Goal: Task Accomplishment & Management: Use online tool/utility

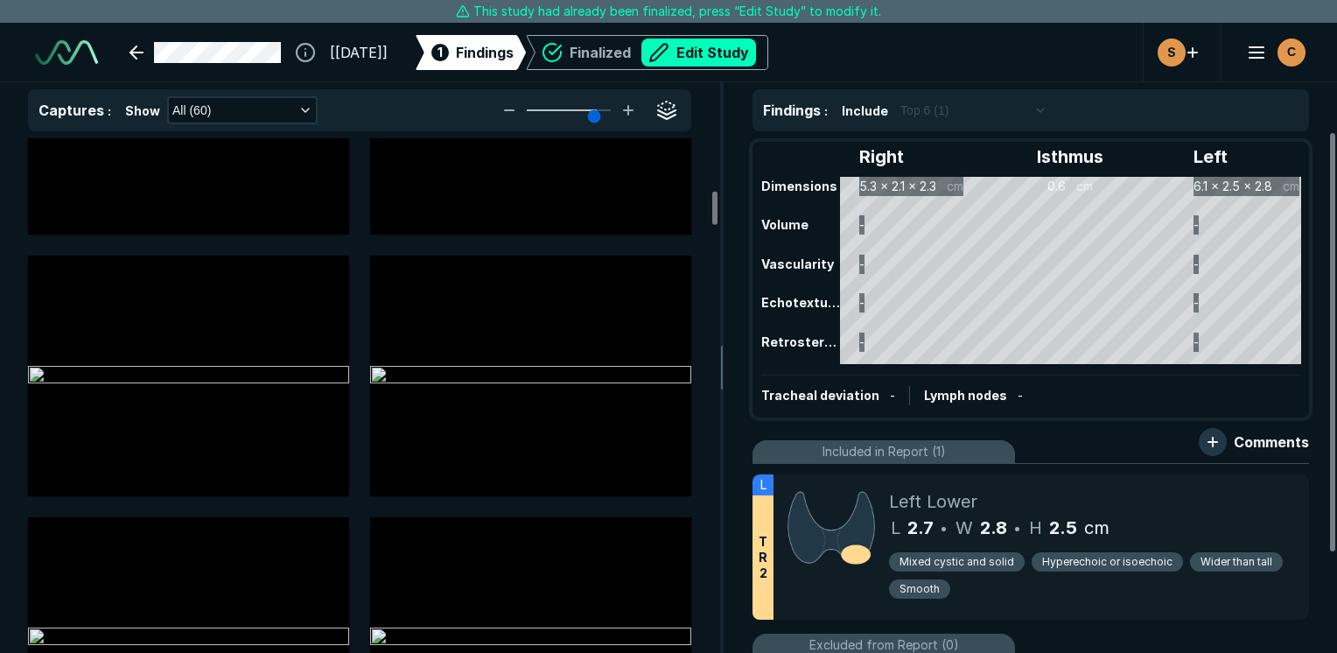
scroll to position [787, 0]
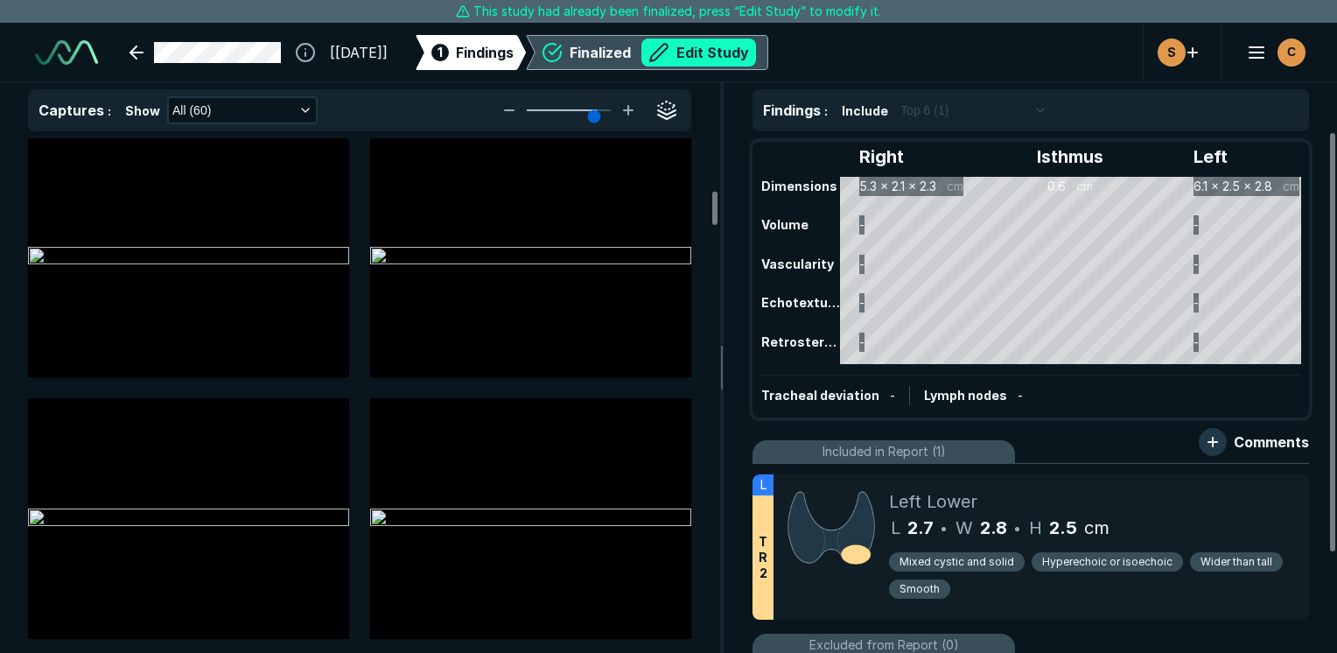
click at [727, 58] on button "Edit Study" at bounding box center [698, 52] width 115 height 28
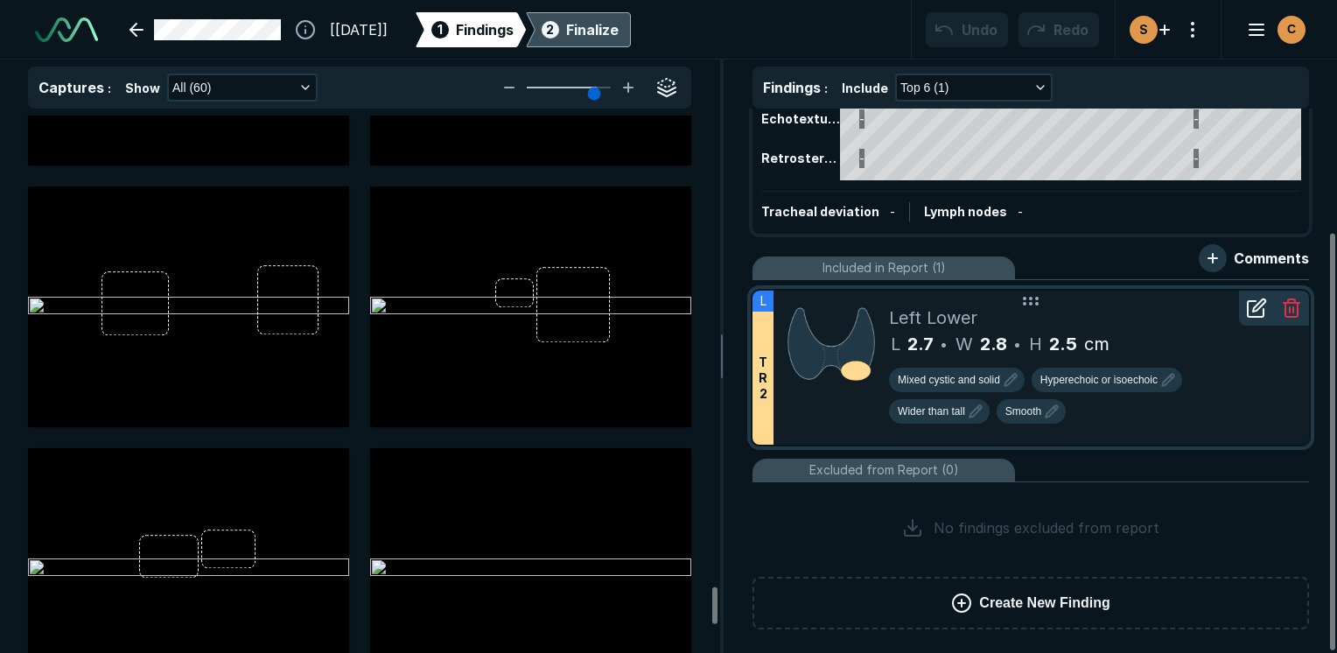
scroll to position [6975, 0]
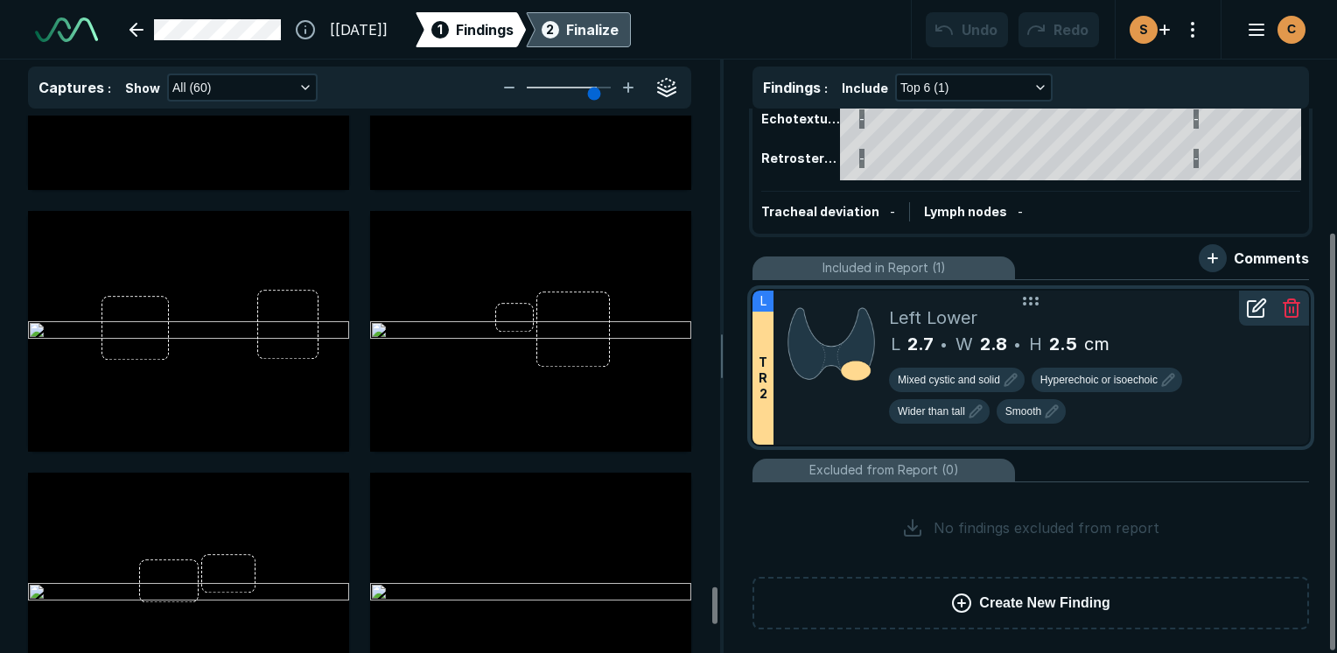
click at [1008, 417] on div "Mixed cystic and solid Hyperechoic or isoechoic Wider than tall Smooth" at bounding box center [1092, 398] width 406 height 63
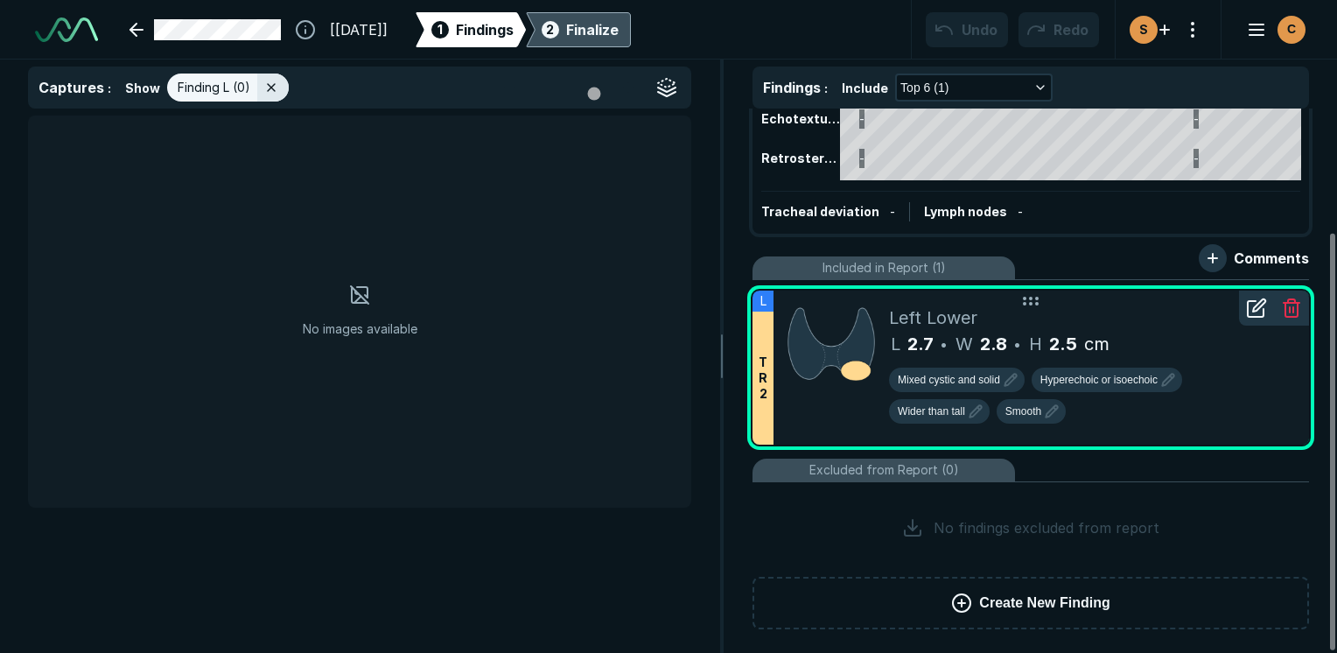
scroll to position [4476, 5205]
click at [1172, 436] on div "Left Lower L 2.7 • W 2.8 • H 2.5 cm Mixed cystic and solid Hyperechoic or isoec…" at bounding box center [1092, 367] width 406 height 154
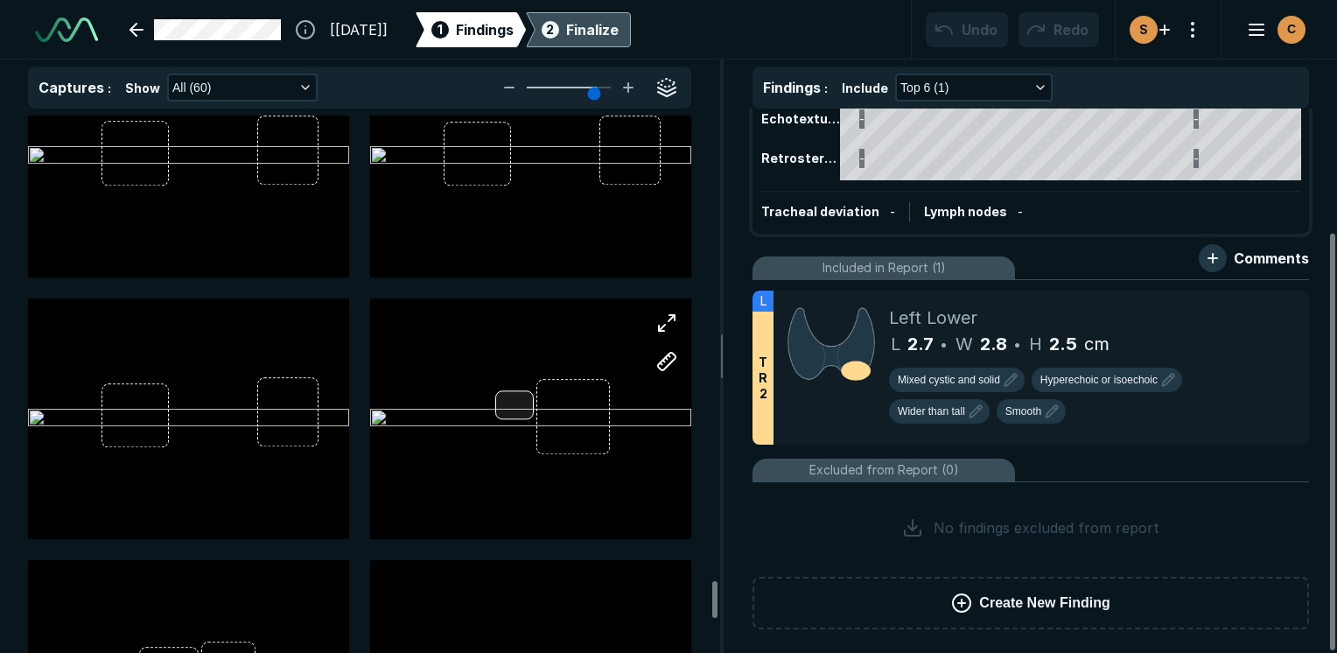
scroll to position [6800, 0]
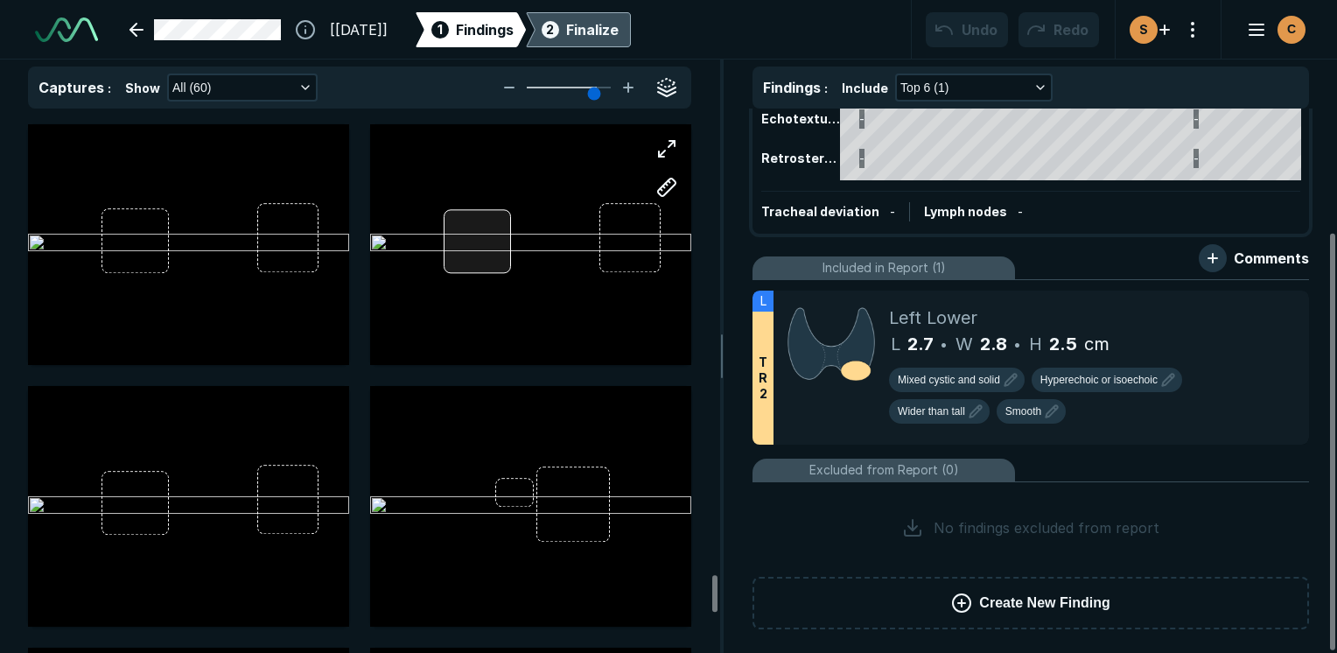
click at [466, 229] on div at bounding box center [530, 244] width 321 height 241
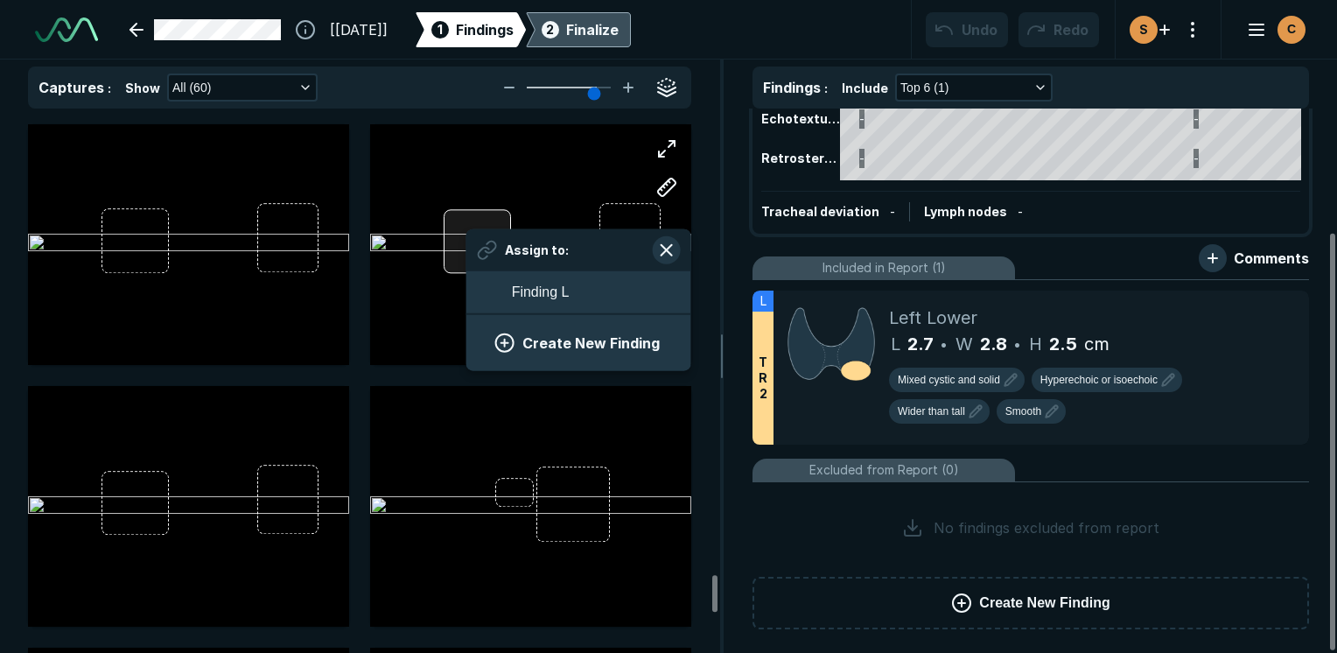
scroll to position [2399, 3244]
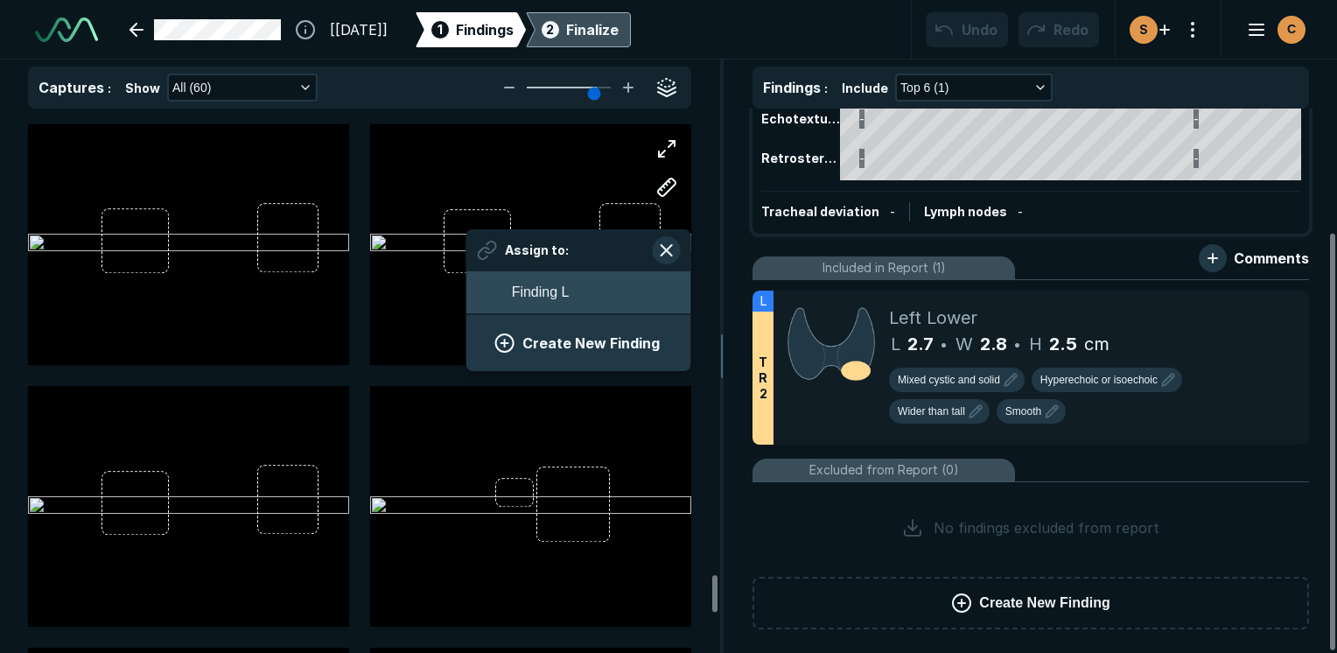
click at [504, 296] on button "Finding L" at bounding box center [578, 292] width 225 height 42
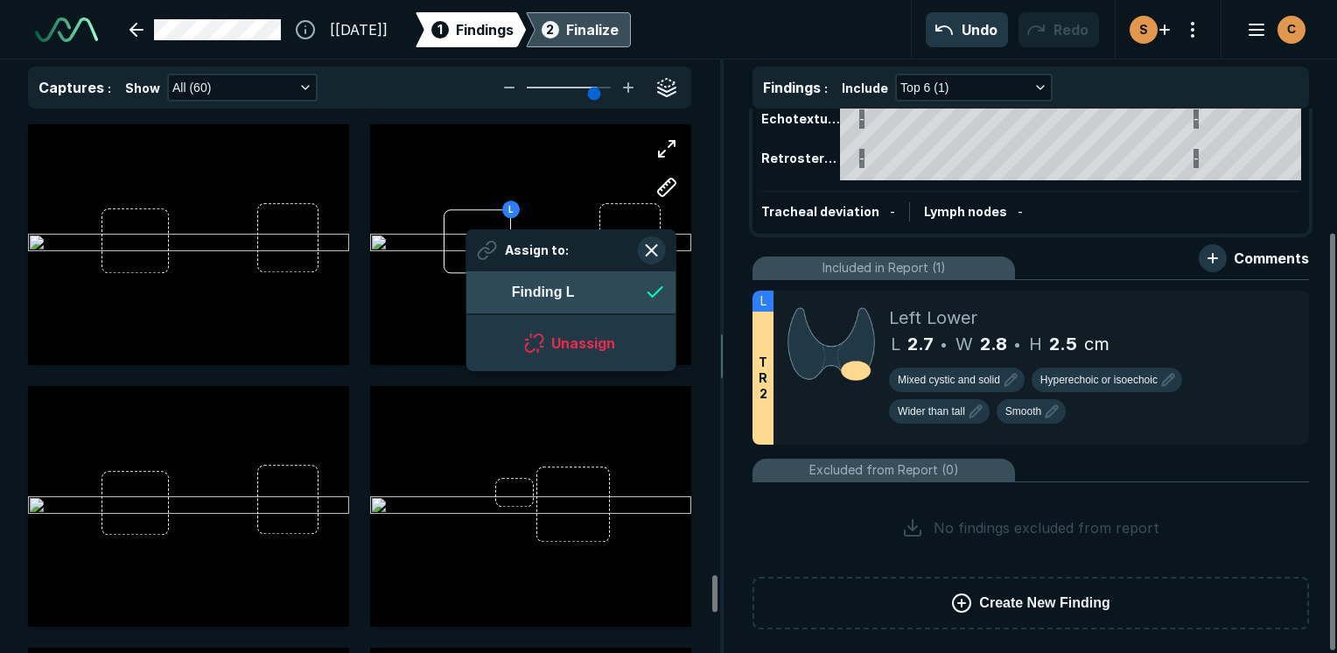
scroll to position [2399, 3193]
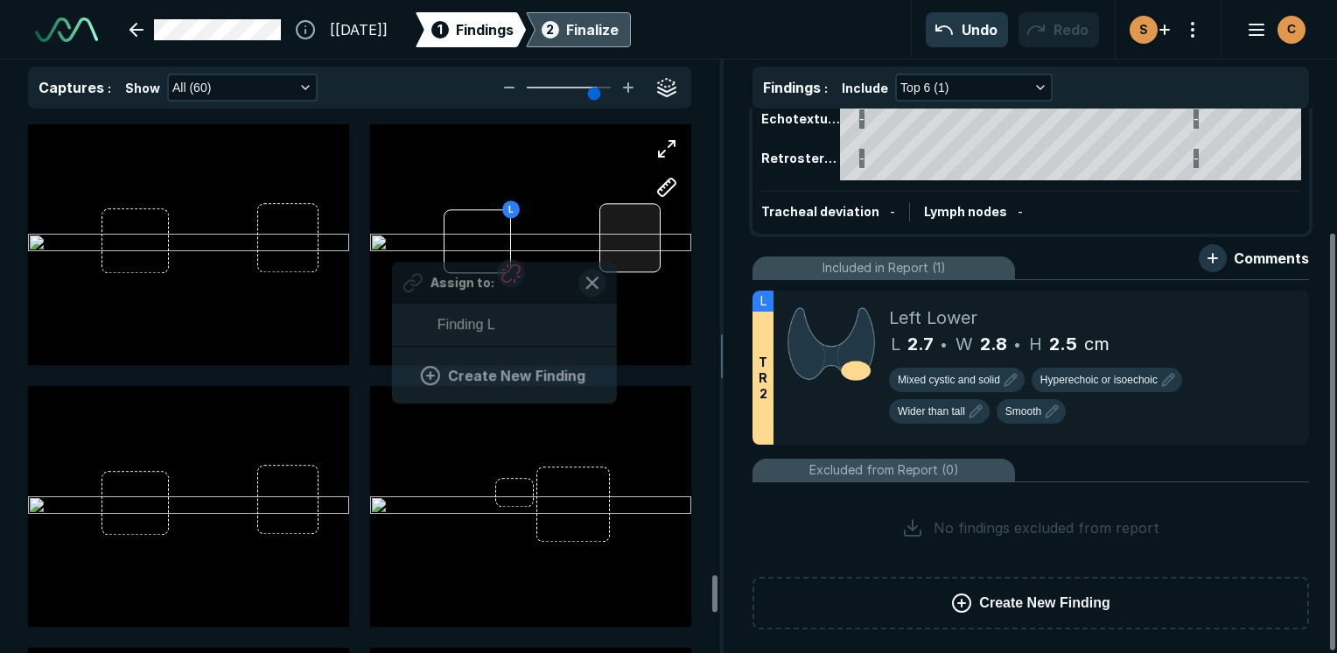
click at [613, 255] on div at bounding box center [629, 237] width 61 height 69
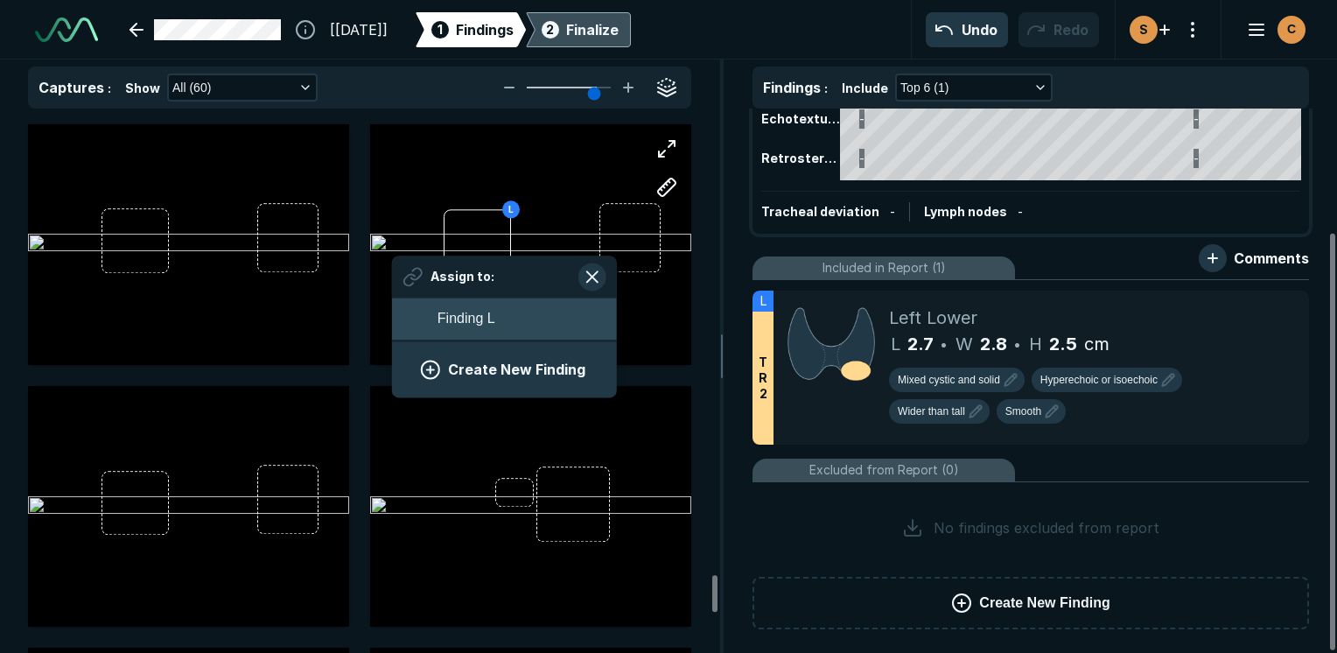
click at [522, 327] on button "Finding L" at bounding box center [504, 318] width 225 height 42
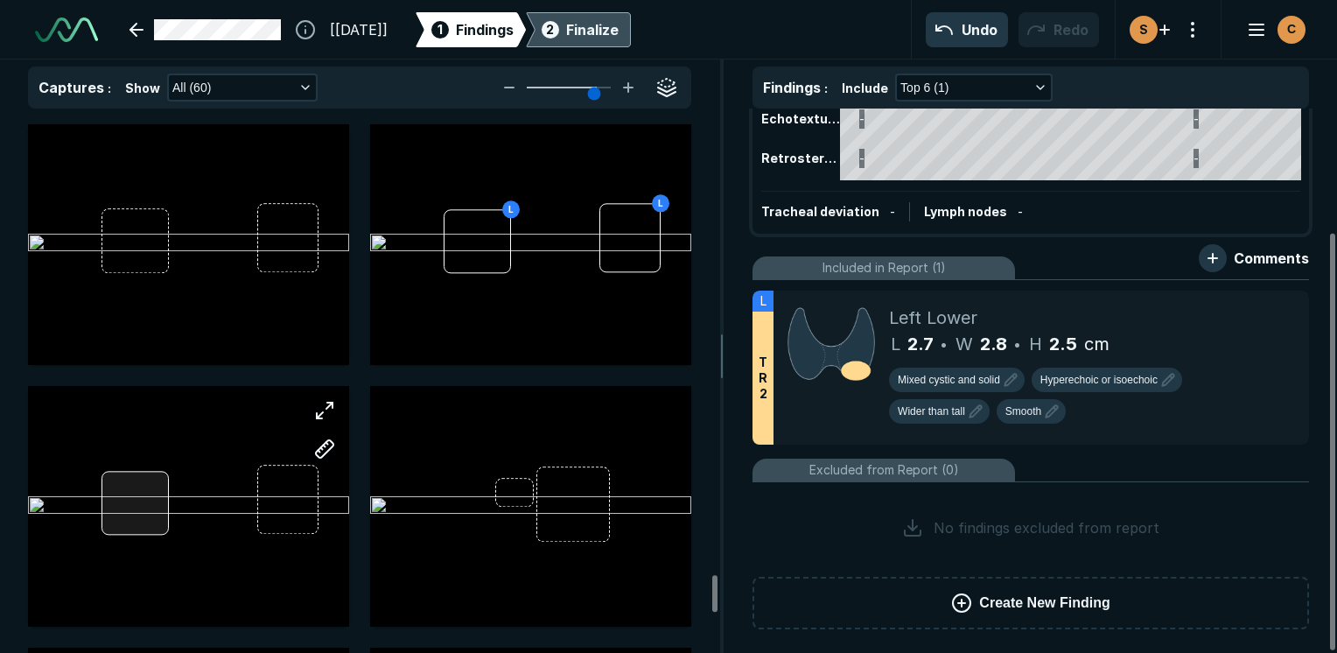
click at [154, 499] on div at bounding box center [188, 506] width 321 height 241
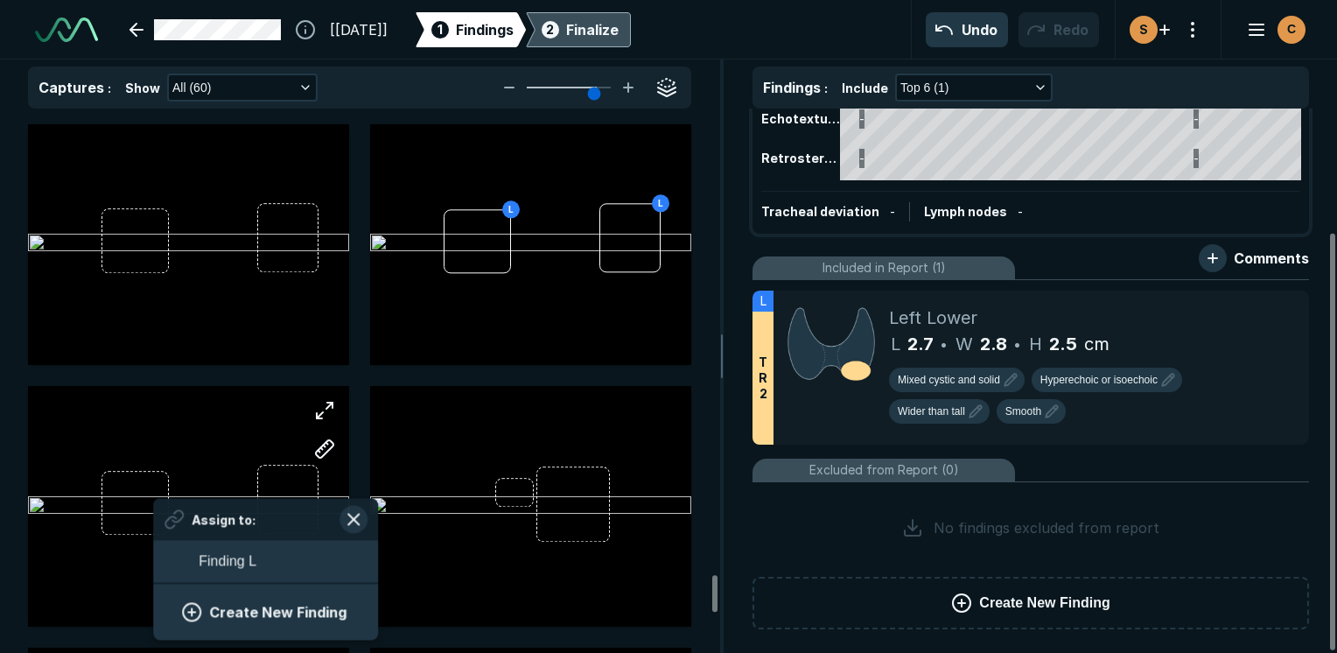
scroll to position [2399, 3244]
click at [227, 567] on span "Finding L" at bounding box center [228, 560] width 58 height 21
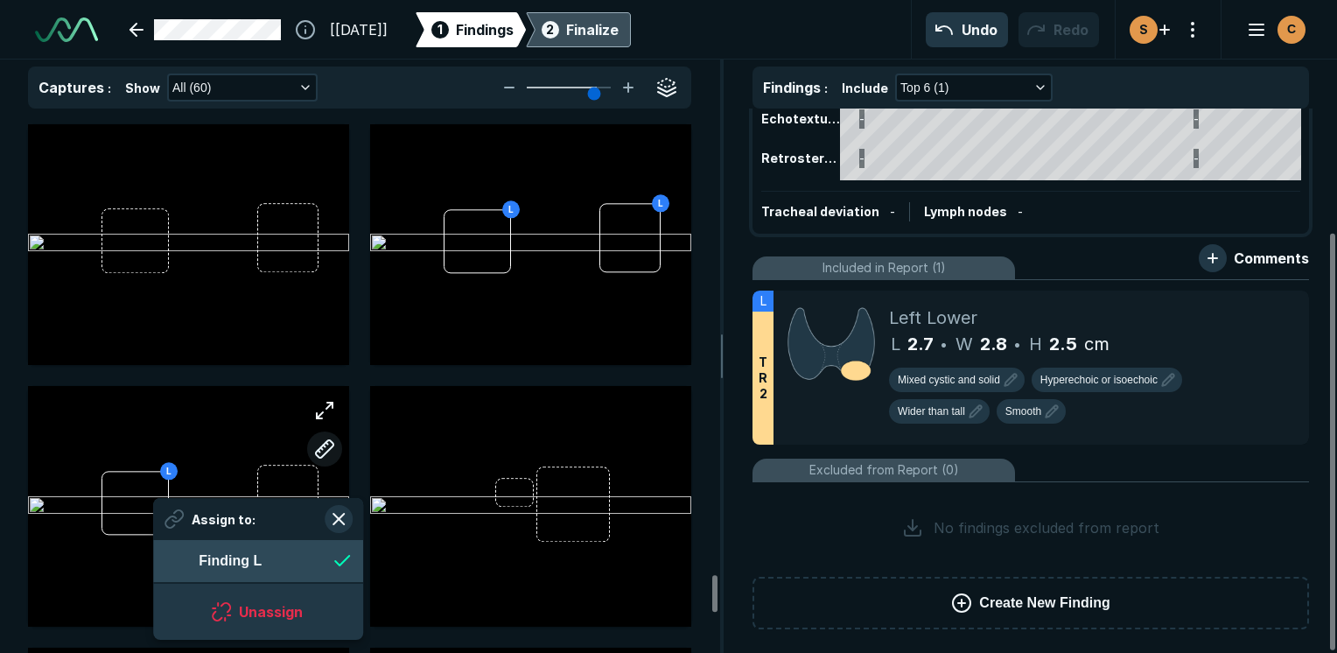
scroll to position [2399, 3193]
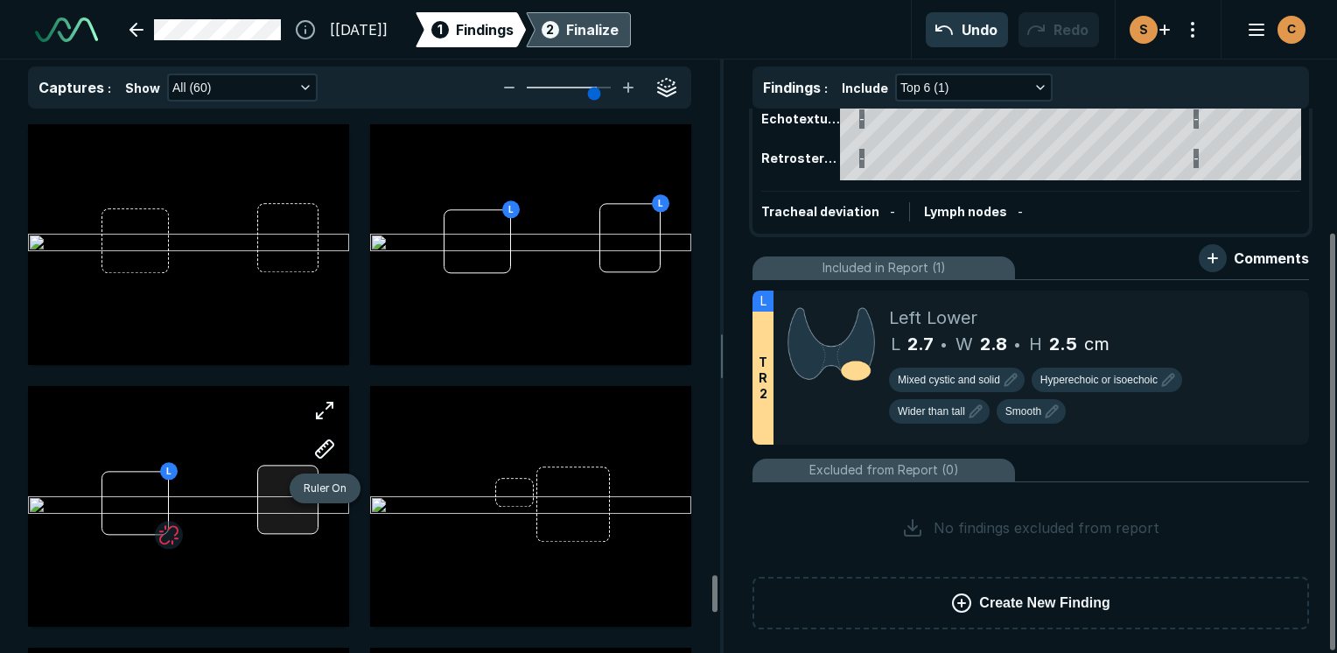
click at [276, 483] on div "L" at bounding box center [188, 506] width 321 height 241
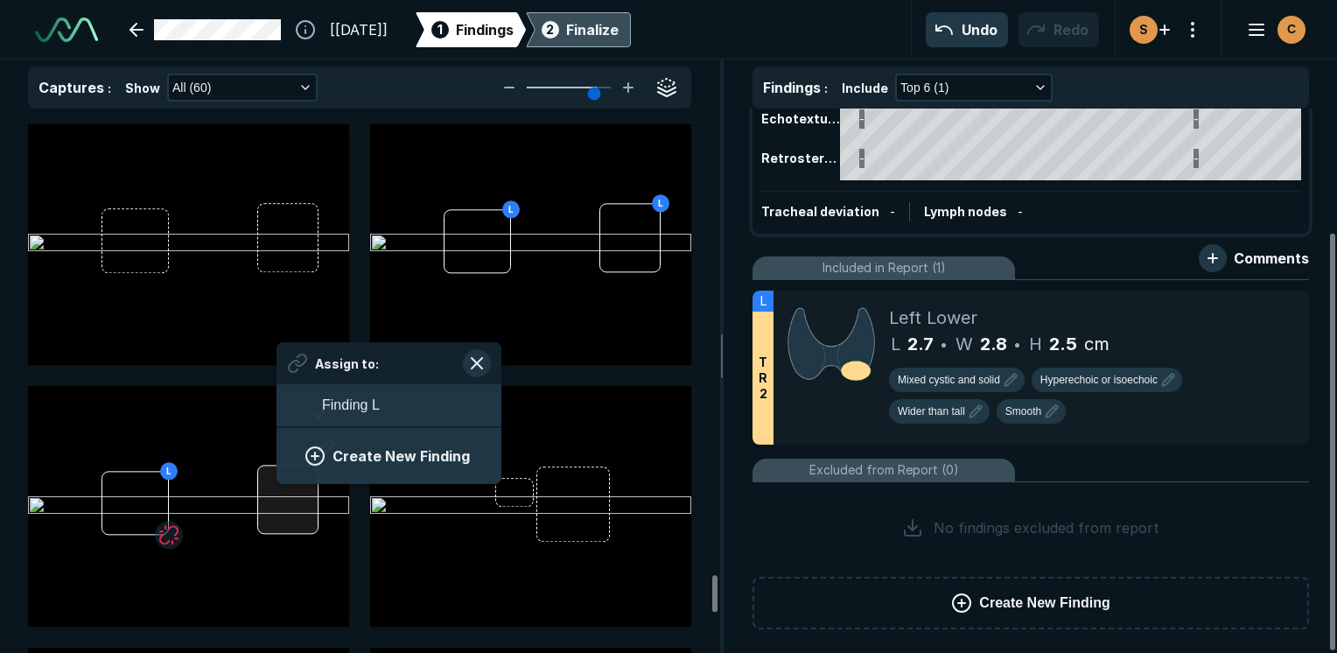
scroll to position [2399, 3244]
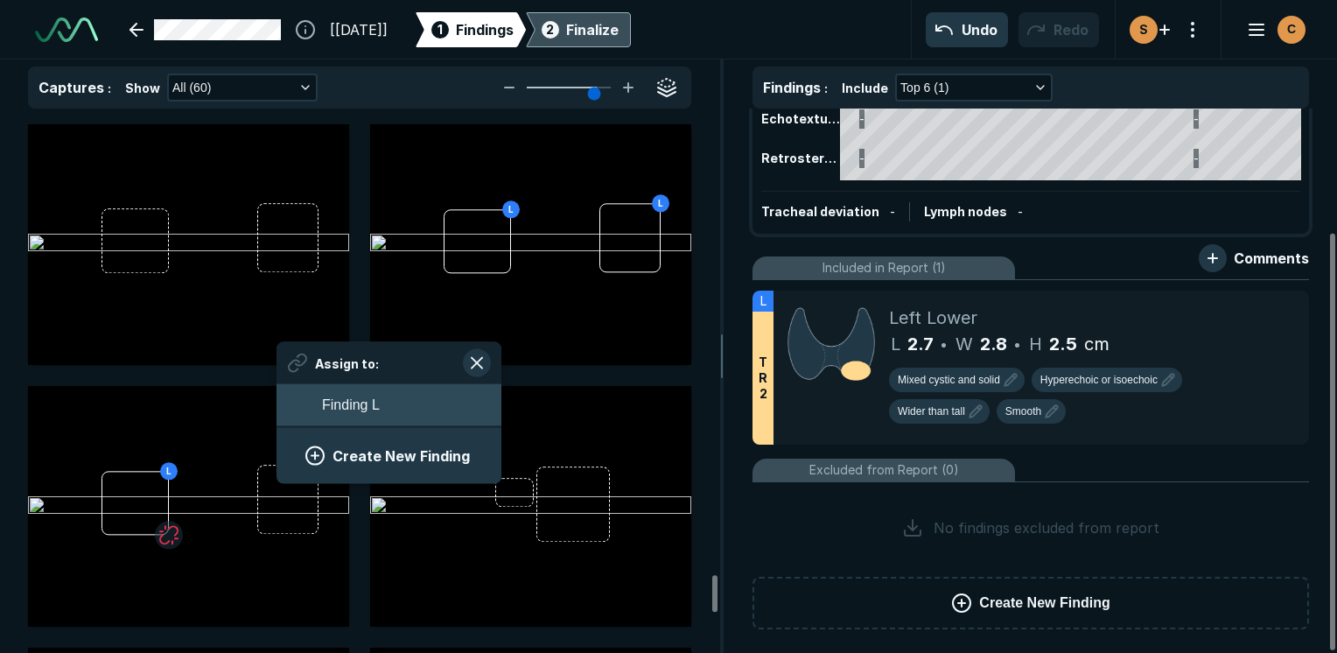
click at [358, 403] on span "Finding L" at bounding box center [351, 405] width 58 height 21
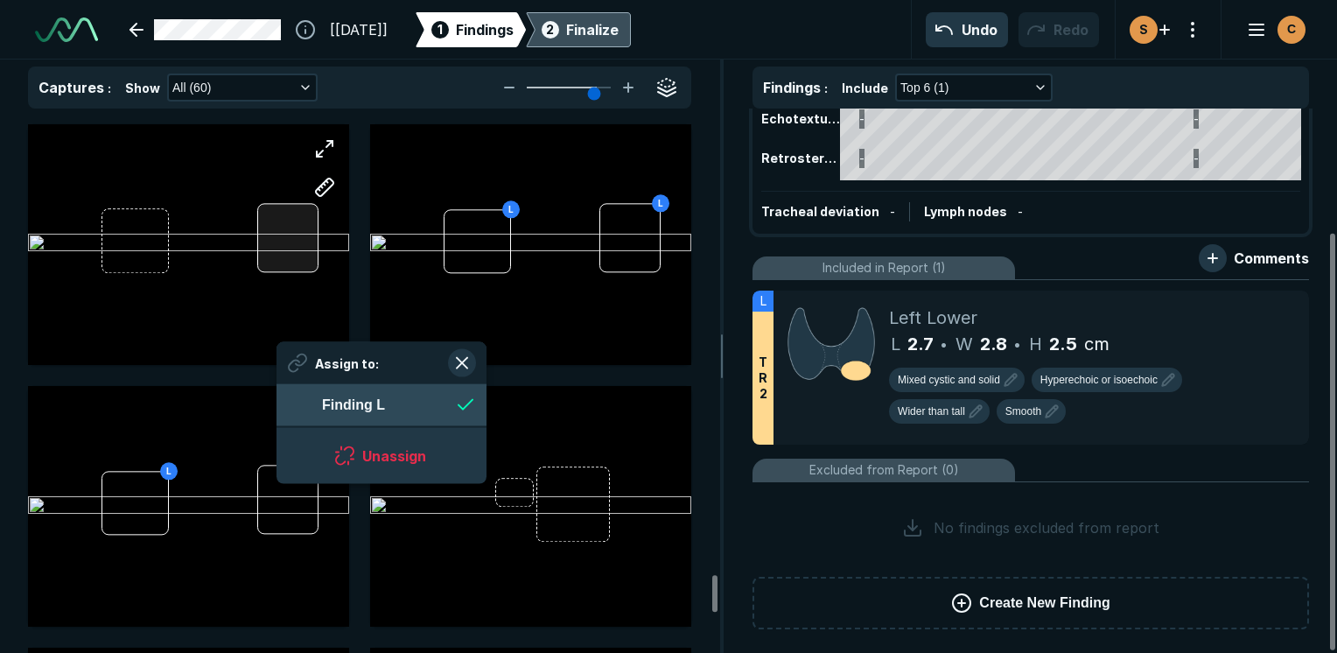
scroll to position [2399, 3193]
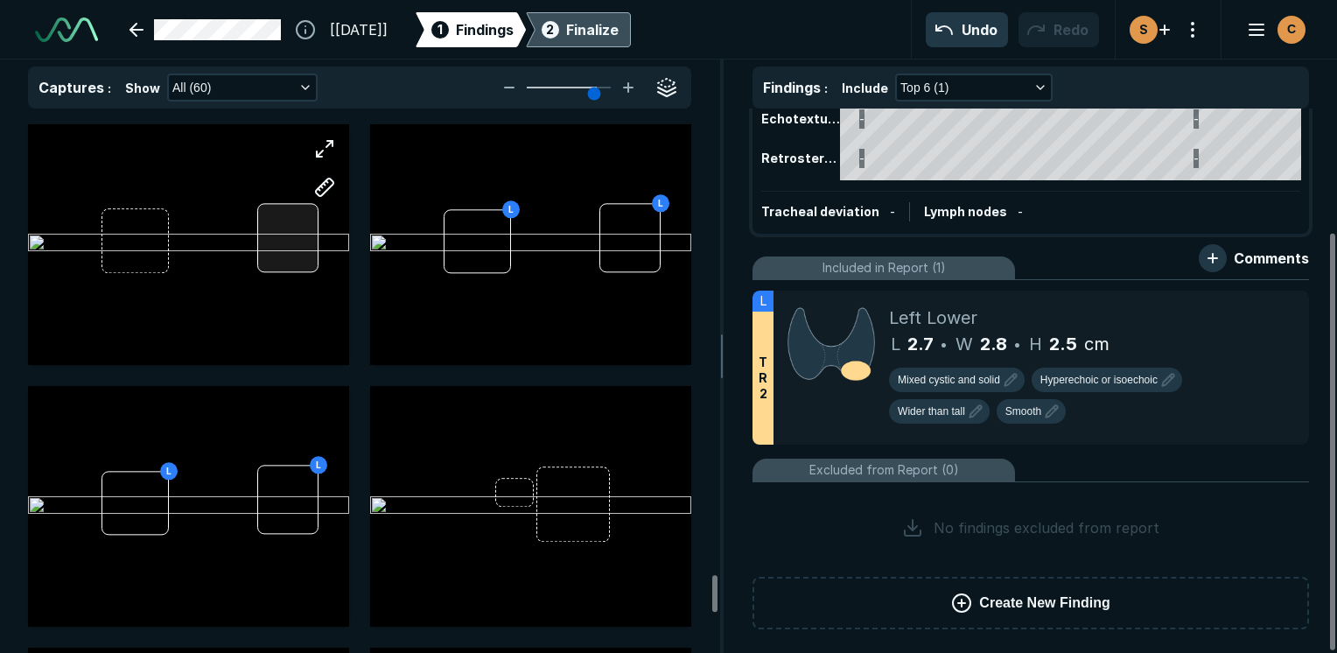
click at [295, 237] on div at bounding box center [188, 244] width 321 height 241
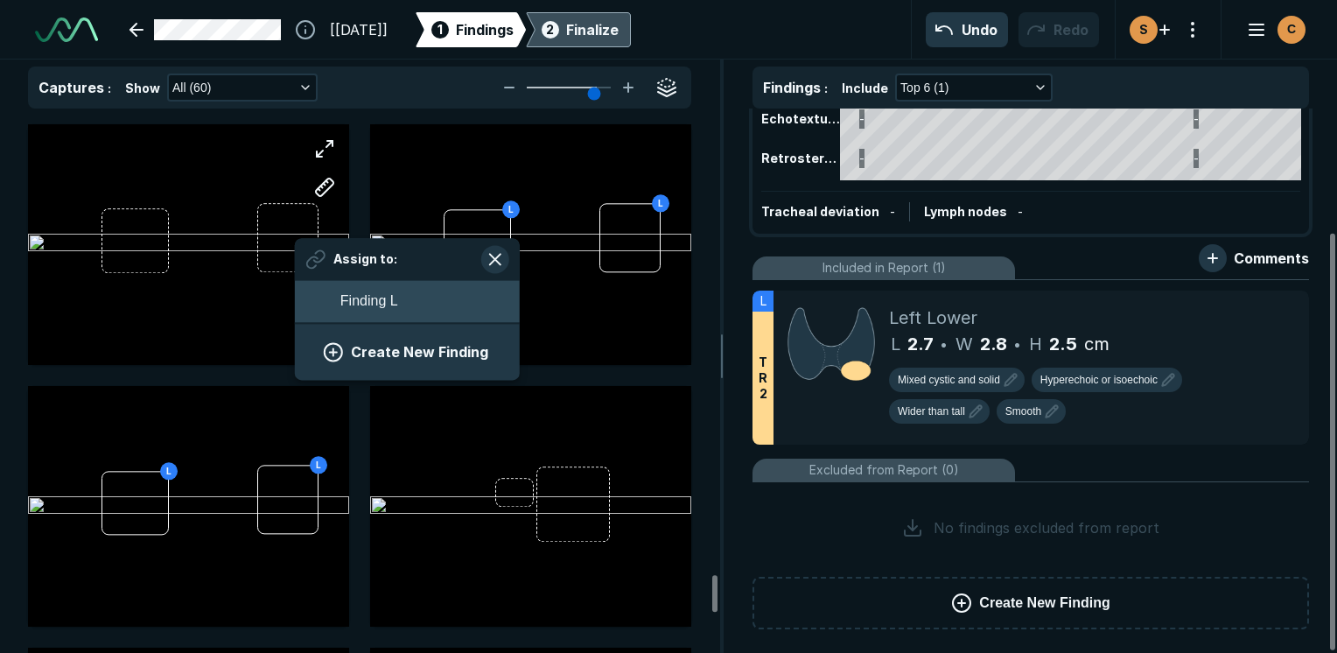
click at [383, 299] on span "Finding L" at bounding box center [369, 300] width 58 height 21
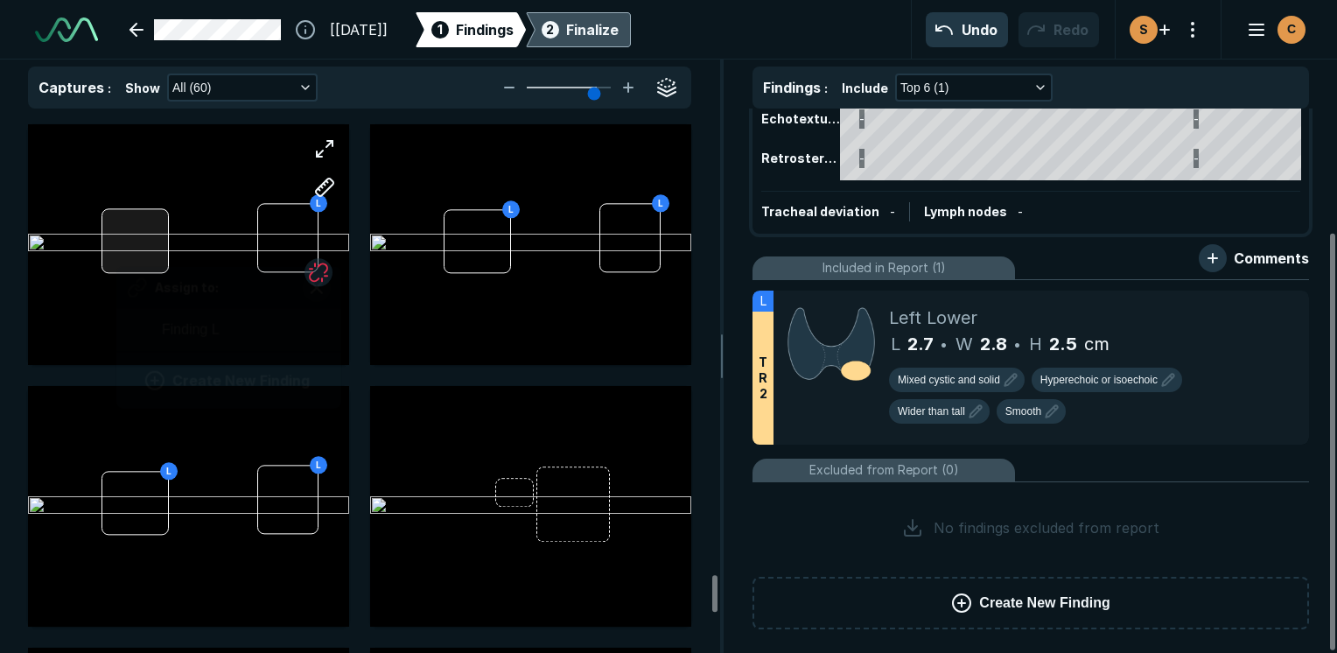
click at [117, 253] on div "L Assign to: Finding L Create New Finding" at bounding box center [188, 244] width 321 height 241
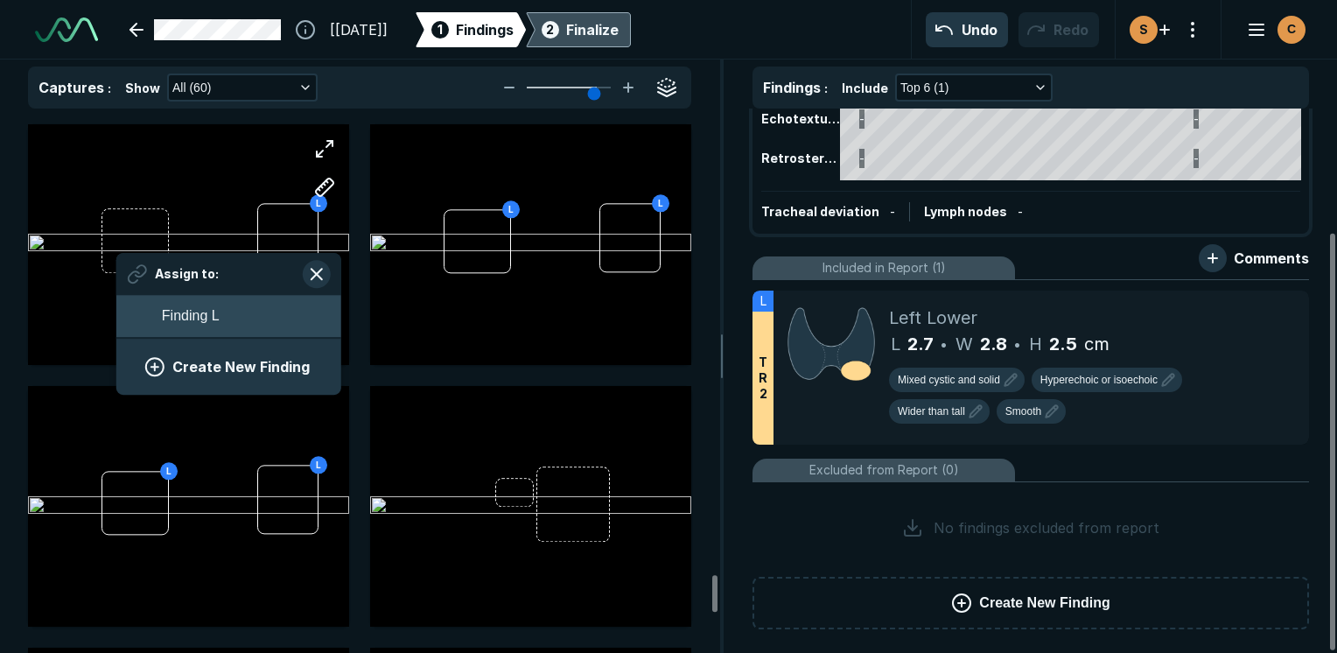
click at [265, 310] on button "Finding L" at bounding box center [228, 316] width 225 height 42
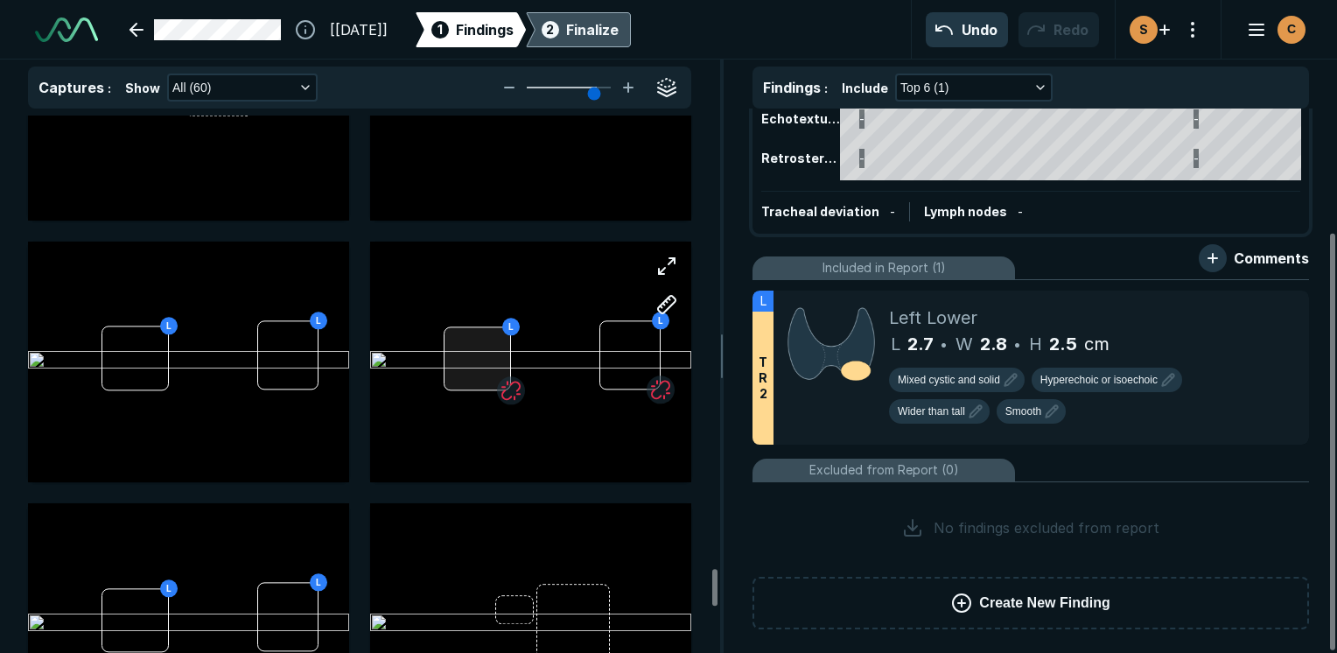
scroll to position [6713, 0]
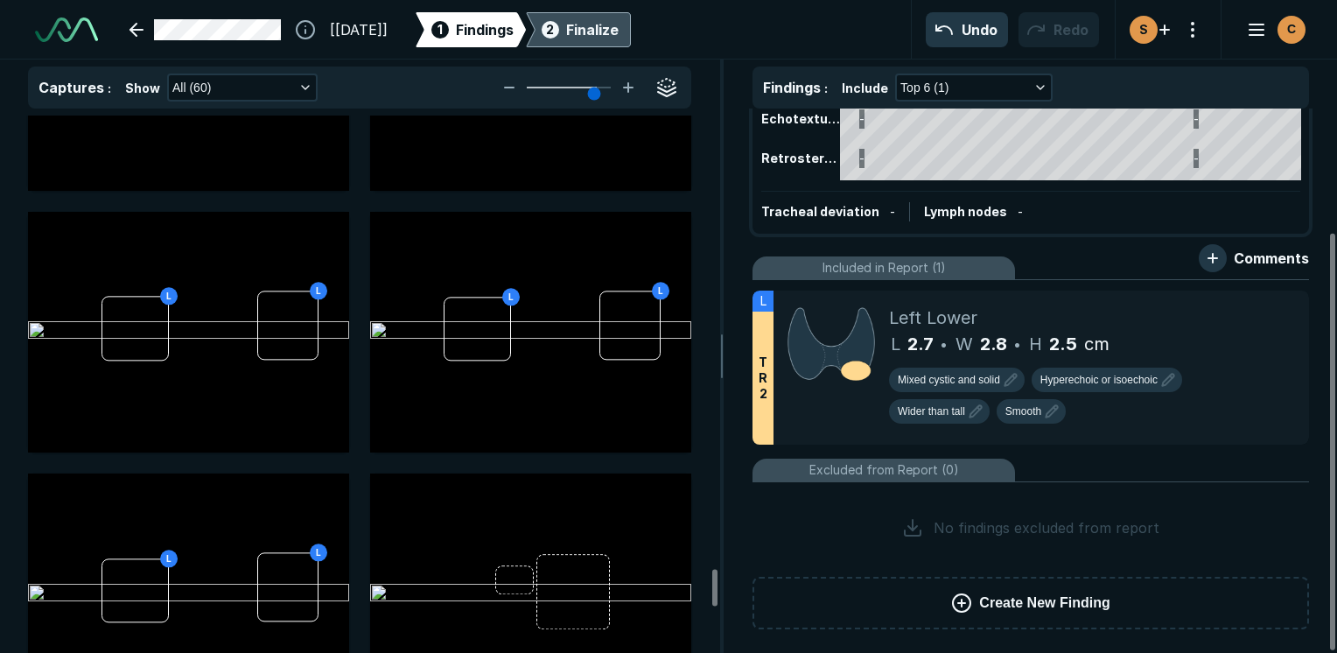
click at [612, 44] on div "2 Finalize" at bounding box center [578, 29] width 80 height 35
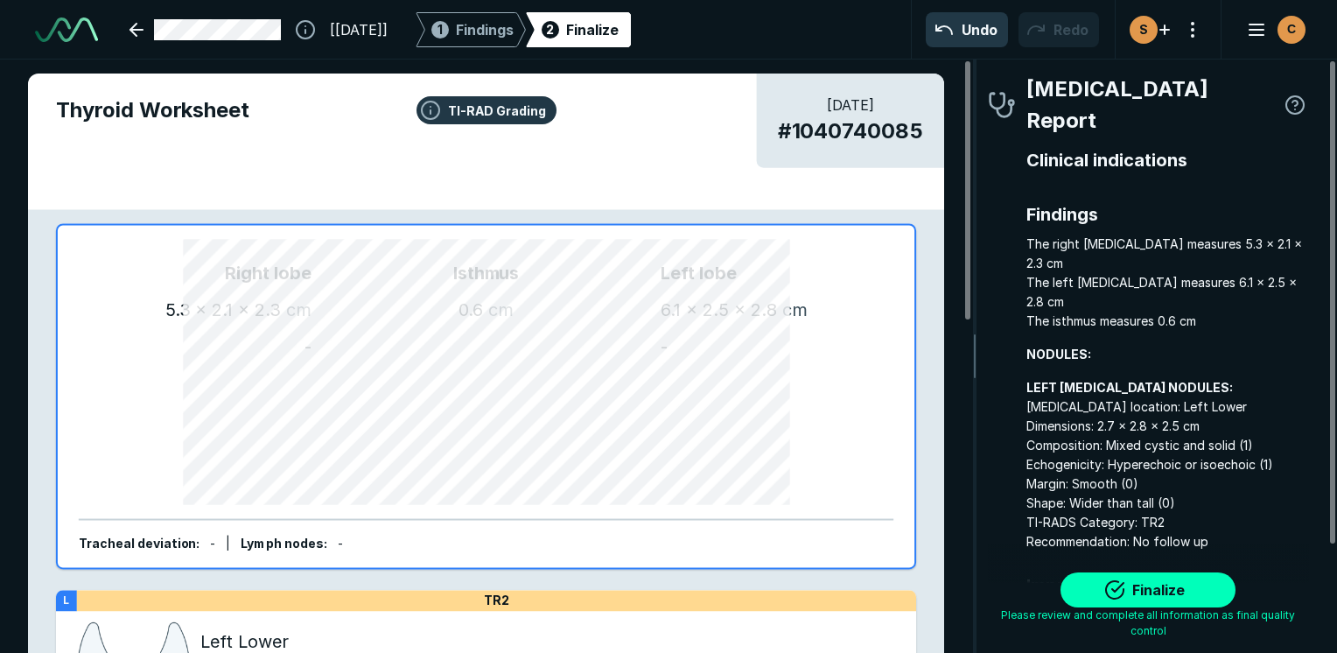
scroll to position [4819, 3665]
click at [1149, 600] on button "Finalize" at bounding box center [1147, 589] width 175 height 35
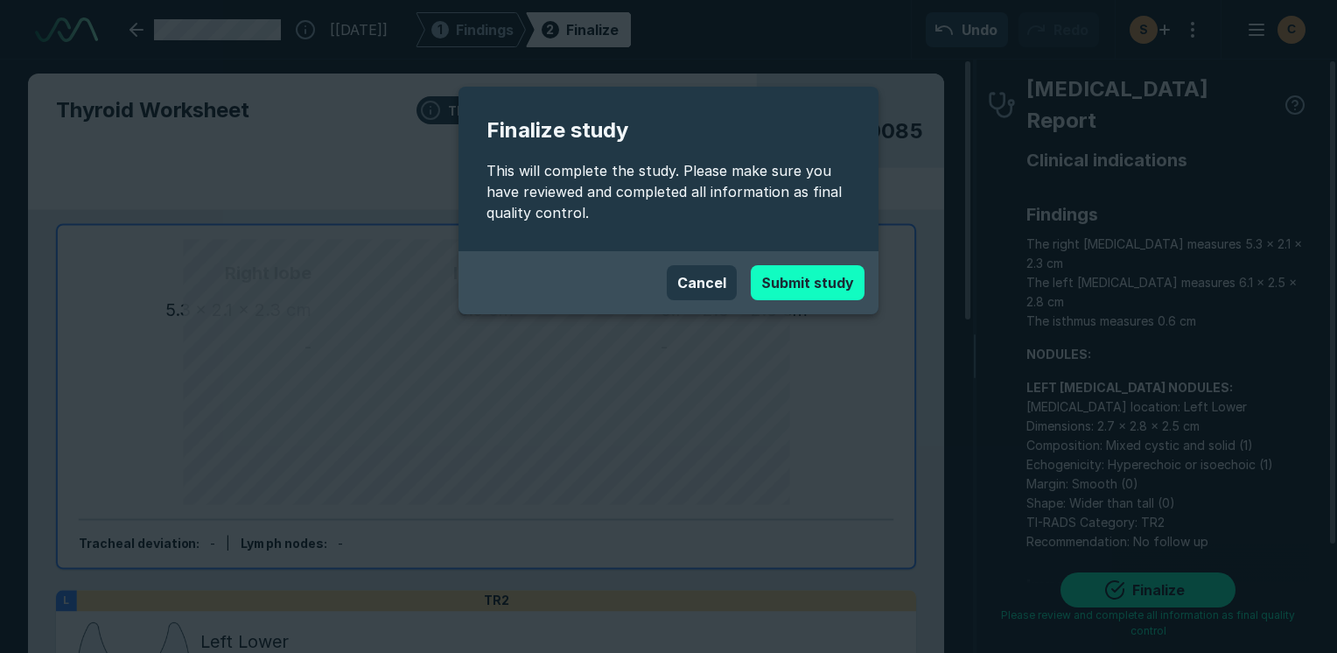
click at [814, 286] on button "Submit study" at bounding box center [808, 282] width 114 height 35
